Goal: Find specific page/section: Find specific page/section

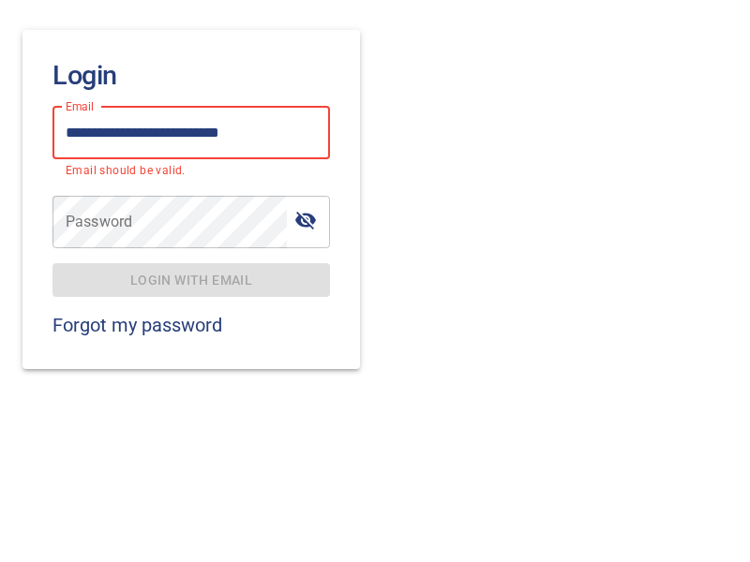
type input "**********"
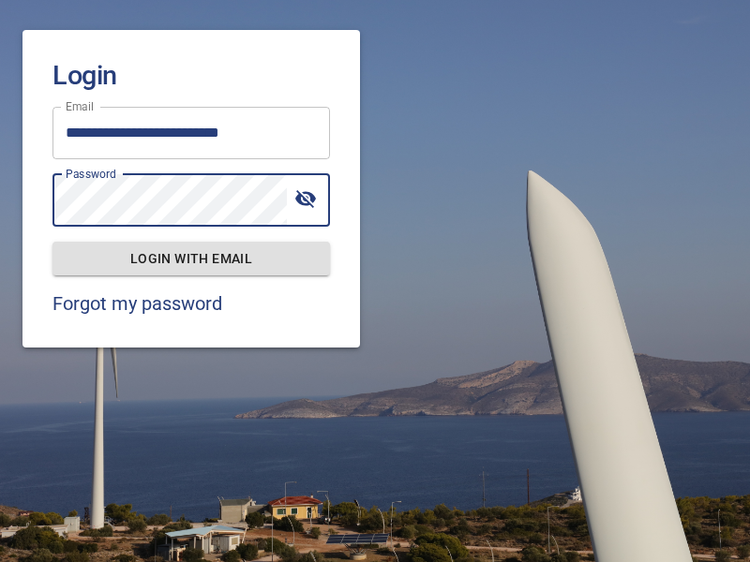
click at [191, 258] on span "Login with email" at bounding box center [190, 258] width 247 height 23
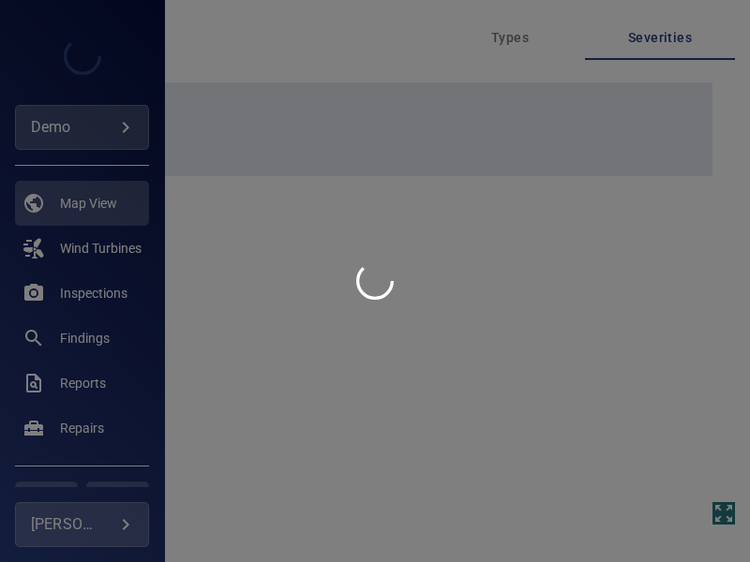
type input "****"
